Goal: Learn about a topic: Learn about a topic

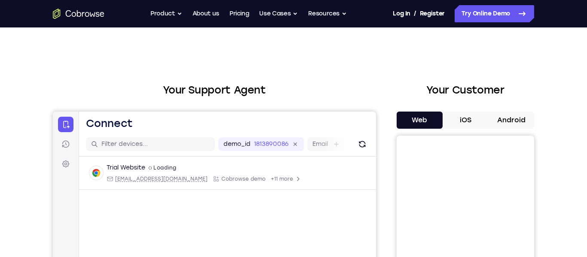
click at [516, 116] on button "Android" at bounding box center [511, 120] width 46 height 17
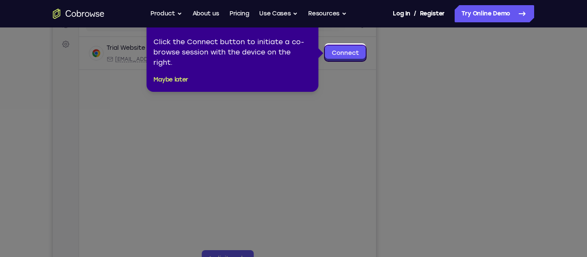
scroll to position [126, 0]
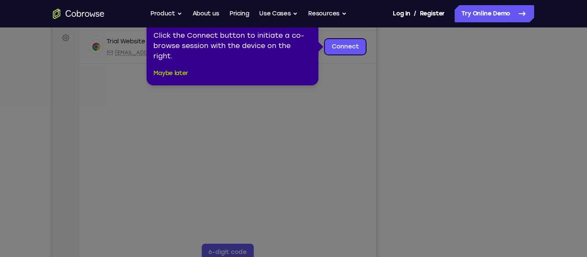
click at [169, 73] on button "Maybe later" at bounding box center [170, 73] width 35 height 10
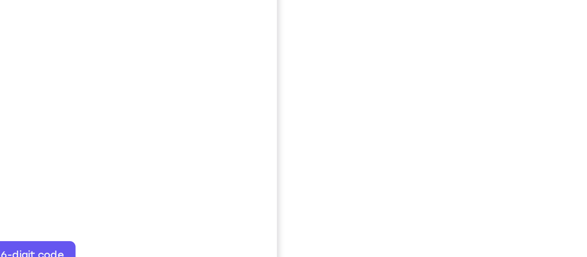
scroll to position [124, 0]
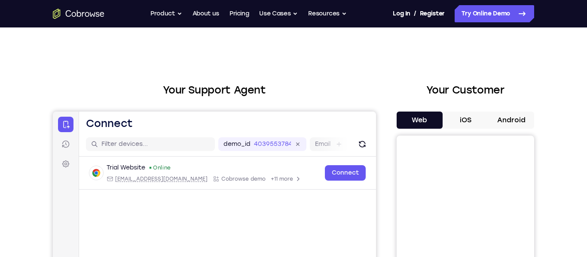
click at [515, 128] on button "Android" at bounding box center [511, 120] width 46 height 17
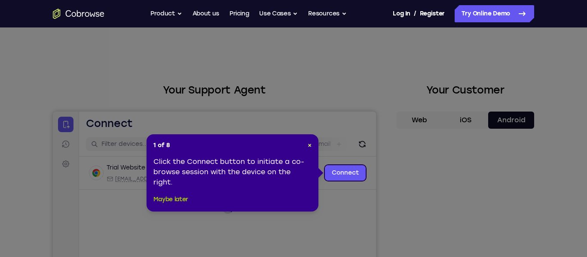
click at [180, 198] on button "Maybe later" at bounding box center [170, 200] width 35 height 10
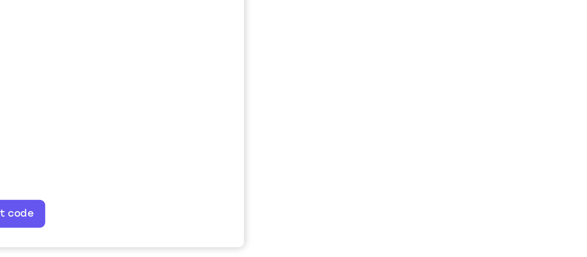
scroll to position [148, 0]
